Goal: Communication & Community: Connect with others

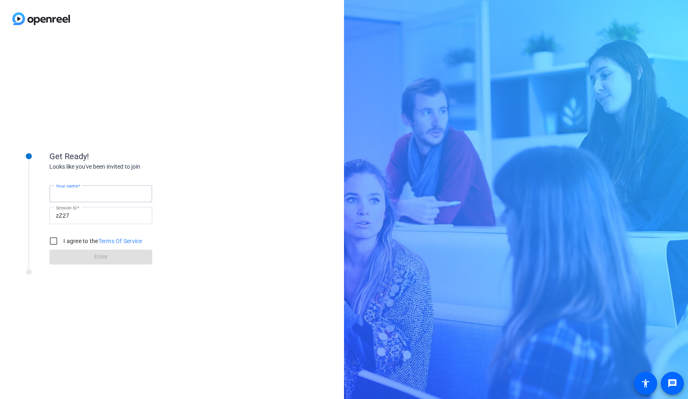
click at [108, 196] on input "Your name" at bounding box center [101, 194] width 90 height 10
type input "[PERSON_NAME]"
click at [56, 241] on input "I agree to the Terms Of Service" at bounding box center [53, 241] width 16 height 16
checkbox input "true"
click at [74, 254] on span at bounding box center [100, 257] width 103 height 20
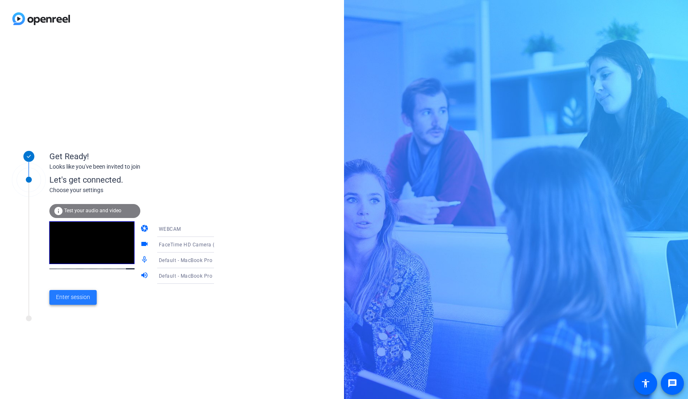
click at [74, 293] on span at bounding box center [72, 298] width 47 height 20
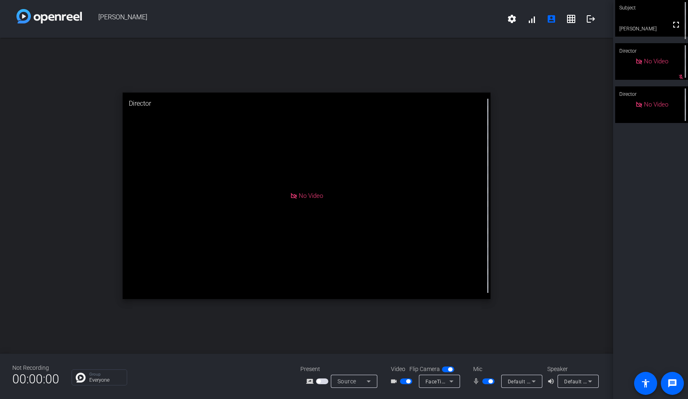
click at [404, 381] on span "button" at bounding box center [406, 382] width 12 height 6
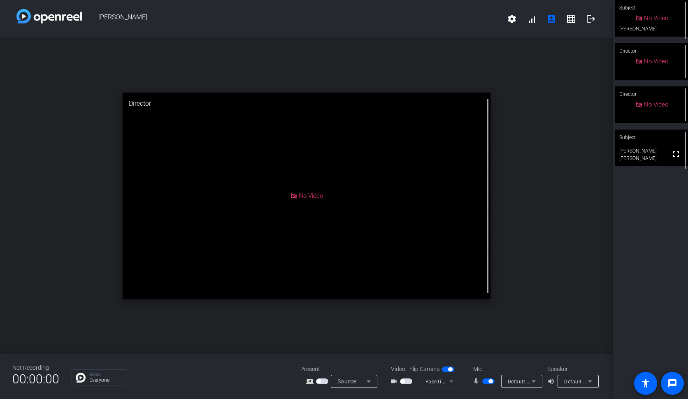
click at [407, 381] on span "button" at bounding box center [406, 382] width 12 height 6
click at [653, 146] on video at bounding box center [651, 148] width 73 height 37
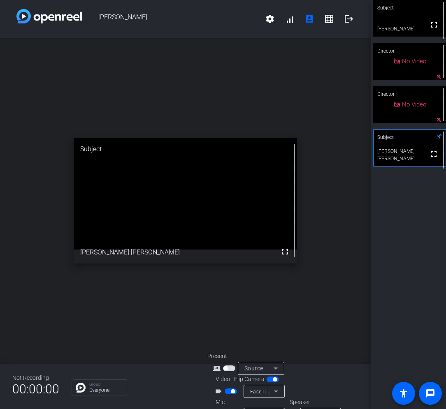
click at [227, 390] on span "button" at bounding box center [231, 392] width 12 height 6
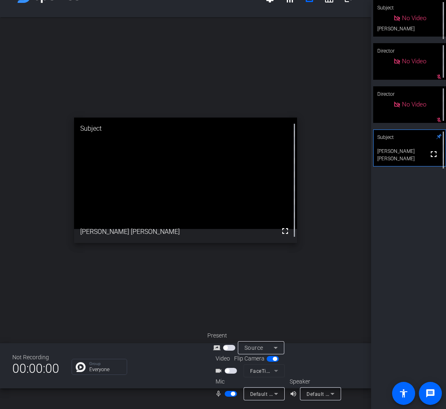
scroll to position [21, 0]
click at [226, 394] on span "button" at bounding box center [231, 394] width 12 height 6
click at [228, 371] on span "button" at bounding box center [227, 371] width 4 height 4
click at [227, 393] on span "button" at bounding box center [227, 394] width 4 height 4
click at [227, 393] on span "button" at bounding box center [231, 394] width 12 height 6
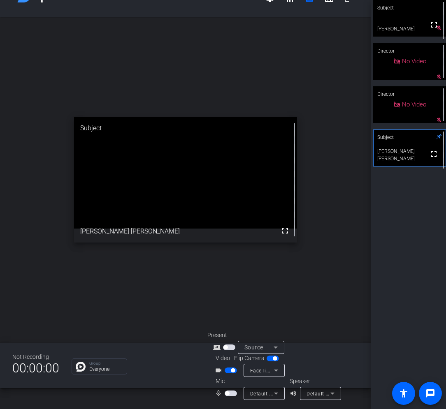
click at [228, 395] on span "button" at bounding box center [231, 394] width 12 height 6
click at [232, 392] on span "button" at bounding box center [231, 394] width 12 height 6
click at [232, 392] on span "button" at bounding box center [233, 394] width 4 height 4
click at [232, 392] on span "button" at bounding box center [231, 394] width 12 height 6
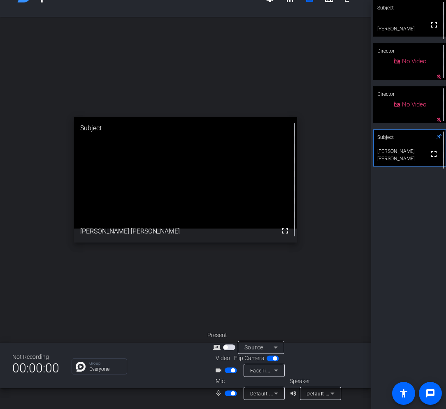
click at [225, 393] on span "button" at bounding box center [231, 394] width 12 height 6
click at [232, 395] on span "button" at bounding box center [231, 394] width 12 height 6
click at [430, 390] on mat-icon "message" at bounding box center [430, 394] width 10 height 10
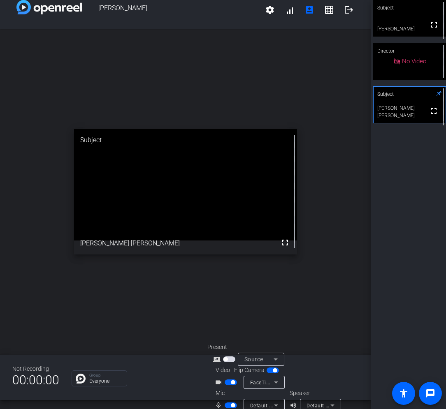
scroll to position [0, 0]
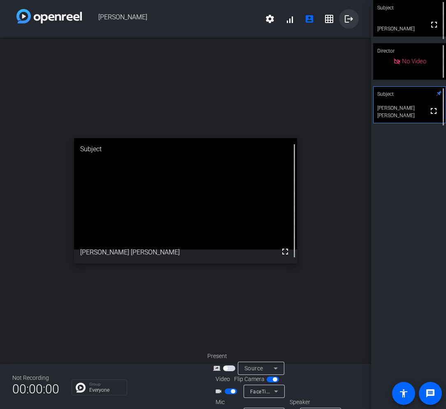
click at [349, 19] on mat-icon "logout" at bounding box center [349, 19] width 10 height 10
